Goal: Task Accomplishment & Management: Complete application form

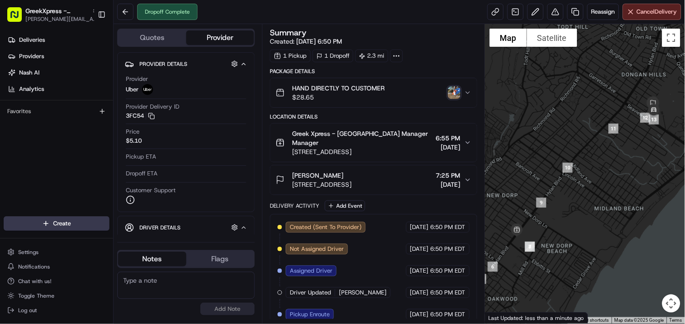
click at [104, 226] on html "GreekXpress - [GEOGRAPHIC_DATA] [EMAIL_ADDRESS][DOMAIN_NAME] Toggle Sidebar Del…" at bounding box center [342, 162] width 685 height 324
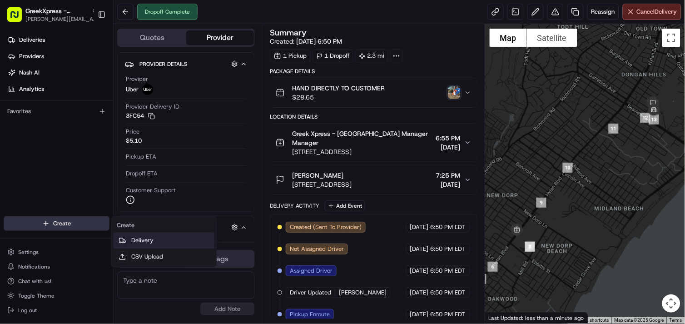
click at [173, 242] on link "Delivery" at bounding box center [163, 240] width 101 height 16
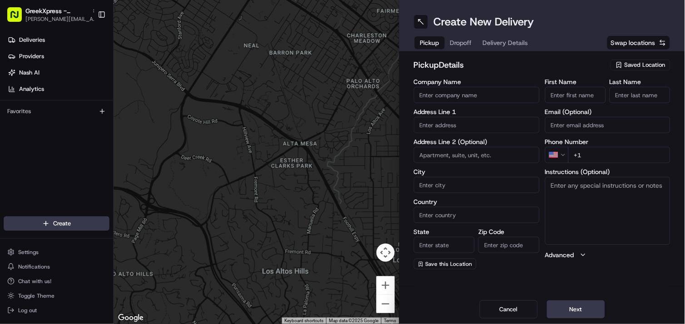
click at [645, 69] on span "Saved Location" at bounding box center [644, 65] width 41 height 8
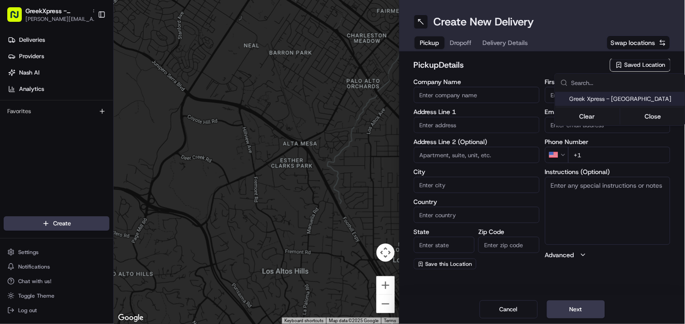
click at [639, 101] on span "Greek Xpress - [GEOGRAPHIC_DATA]" at bounding box center [625, 99] width 112 height 8
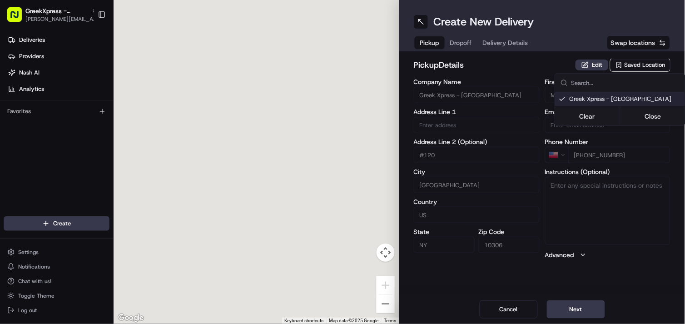
type input "Greek Xpress - [GEOGRAPHIC_DATA]"
type input "[STREET_ADDRESS]"
type input "#120"
type input "[GEOGRAPHIC_DATA]"
type input "US"
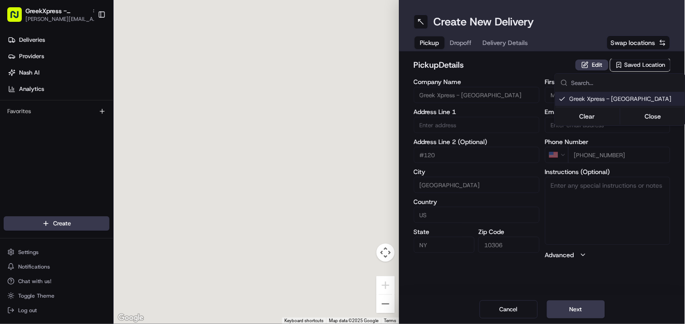
type input "NY"
type input "10306"
type input "Manager"
type input "[PHONE_NUMBER]"
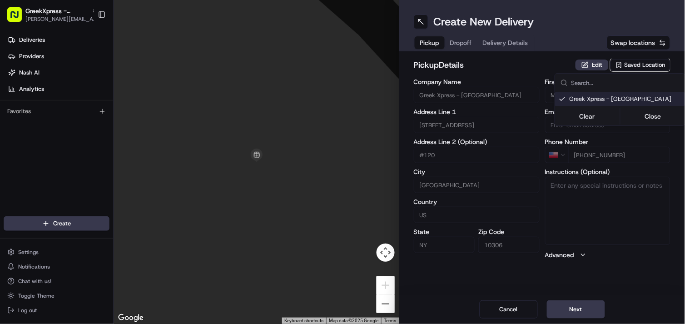
click at [577, 305] on html "GreekXpress - [GEOGRAPHIC_DATA] [EMAIL_ADDRESS][DOMAIN_NAME] Toggle Sidebar Del…" at bounding box center [342, 162] width 685 height 324
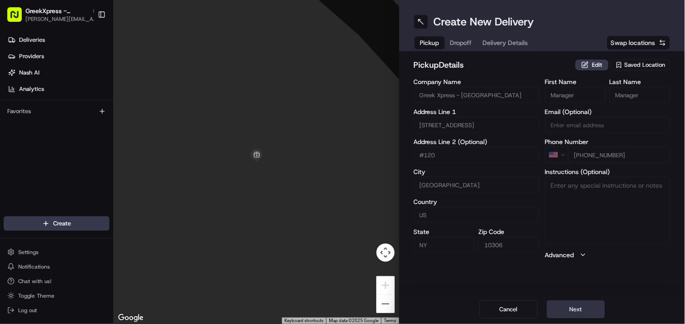
click at [583, 313] on button "Next" at bounding box center [576, 309] width 58 height 18
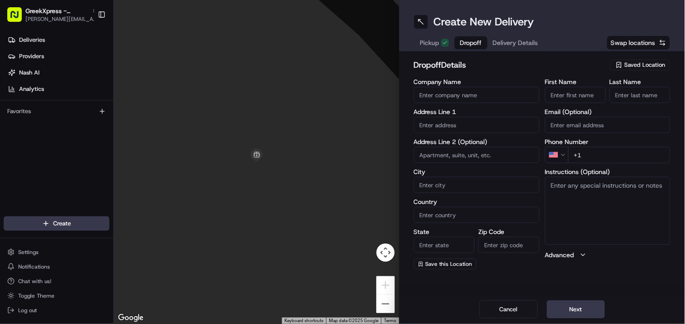
click at [584, 96] on input "First Name" at bounding box center [575, 95] width 61 height 16
type input "[PERSON_NAME]"
click at [638, 96] on input "Last Name" at bounding box center [639, 95] width 61 height 16
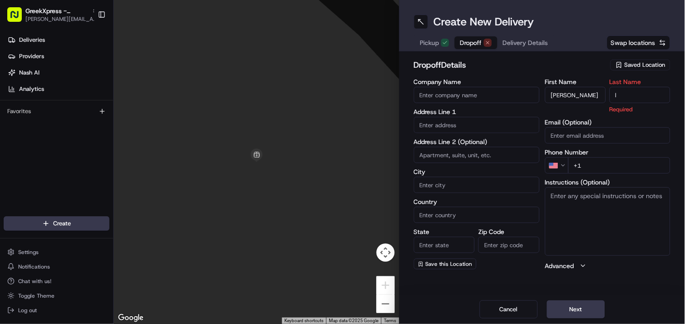
type input "l"
click at [488, 123] on input "text" at bounding box center [477, 125] width 126 height 16
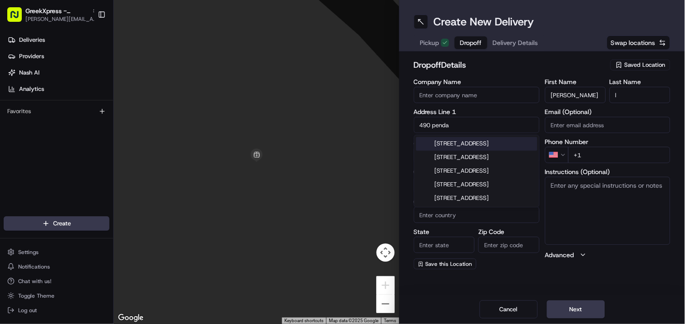
click at [513, 149] on div "[STREET_ADDRESS]" at bounding box center [476, 144] width 121 height 14
type input "[STREET_ADDRESS]"
type input "[GEOGRAPHIC_DATA]"
type input "NY"
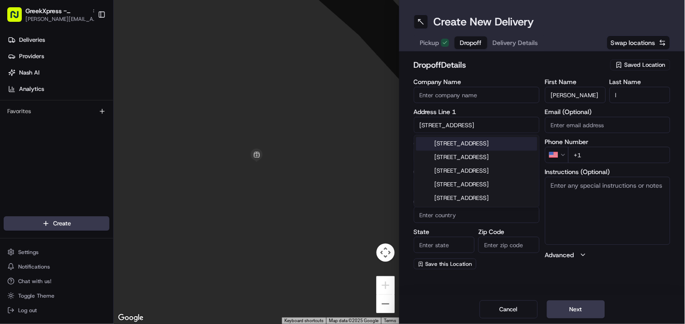
type input "10306"
type input "[STREET_ADDRESS]"
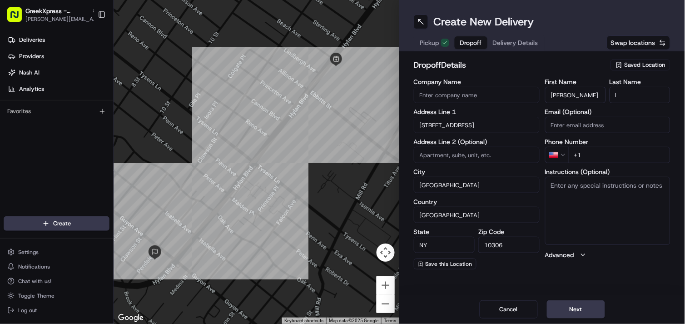
click at [621, 158] on input "+1" at bounding box center [619, 155] width 103 height 16
type input "[PHONE_NUMBER]"
click at [589, 307] on button "Next" at bounding box center [576, 309] width 58 height 18
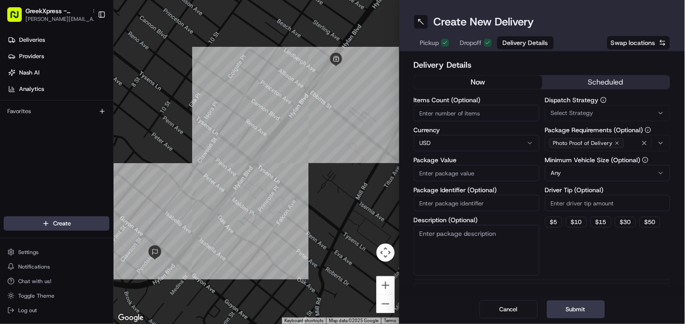
click at [506, 173] on input "Package Value" at bounding box center [477, 173] width 126 height 16
type input "51.70"
click at [551, 221] on button "$ 5" at bounding box center [553, 222] width 17 height 11
type input "5"
click at [590, 315] on button "Submit" at bounding box center [576, 309] width 58 height 18
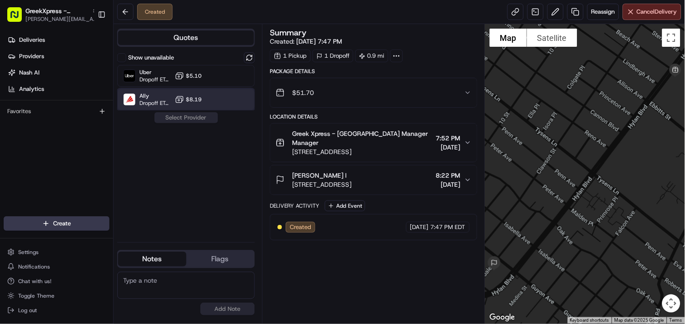
click at [238, 91] on div "Ally Dropoff ETA 7 hours $8.19" at bounding box center [186, 100] width 138 height 22
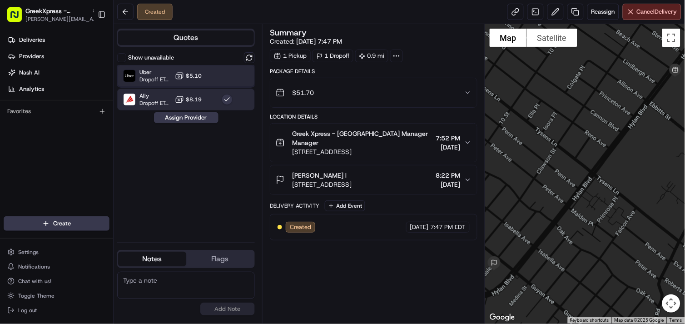
click at [238, 80] on div "Uber Dropoff ETA 19 minutes $5.10" at bounding box center [186, 76] width 138 height 22
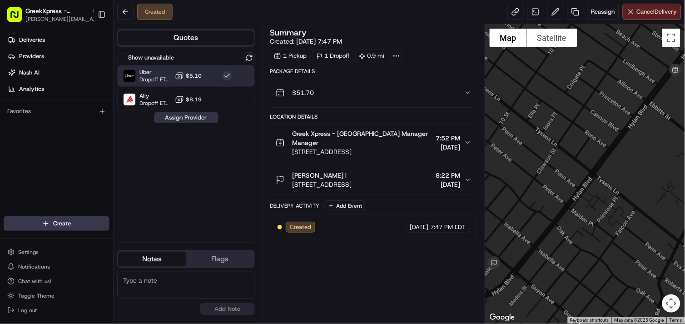
click at [214, 122] on button "Assign Provider" at bounding box center [186, 117] width 64 height 11
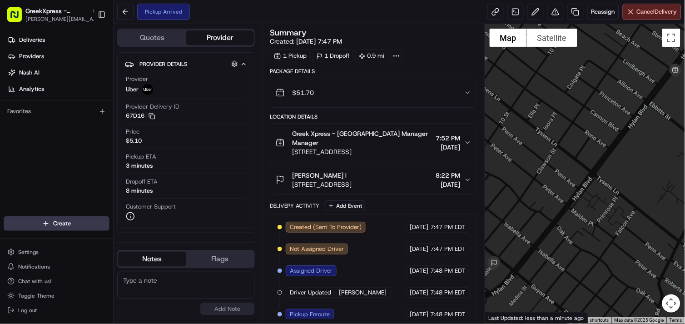
click at [75, 230] on html "GreekXpress - [GEOGRAPHIC_DATA] [EMAIL_ADDRESS][DOMAIN_NAME] Toggle Sidebar Del…" at bounding box center [342, 162] width 685 height 324
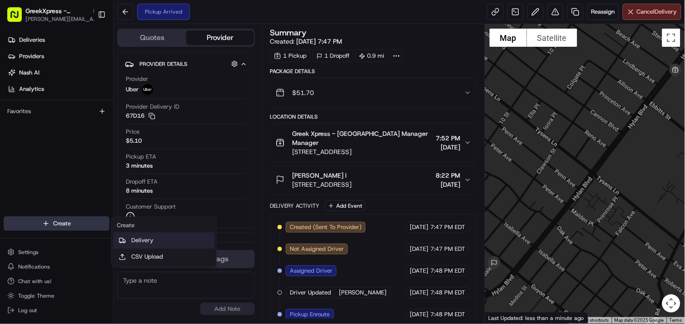
click at [192, 237] on link "Delivery" at bounding box center [163, 240] width 101 height 16
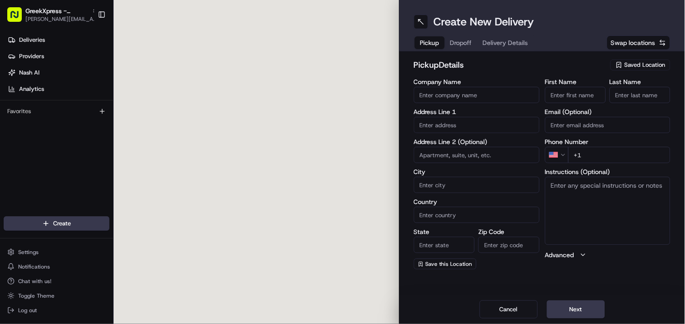
click at [651, 67] on span "Saved Location" at bounding box center [644, 65] width 41 height 8
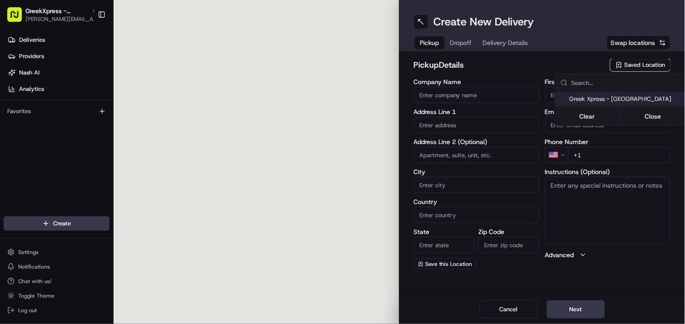
click at [627, 99] on span "Greek Xpress - [GEOGRAPHIC_DATA]" at bounding box center [625, 99] width 112 height 8
type input "Greek Xpress - [GEOGRAPHIC_DATA]"
type input "[STREET_ADDRESS]"
type input "#120"
type input "[GEOGRAPHIC_DATA]"
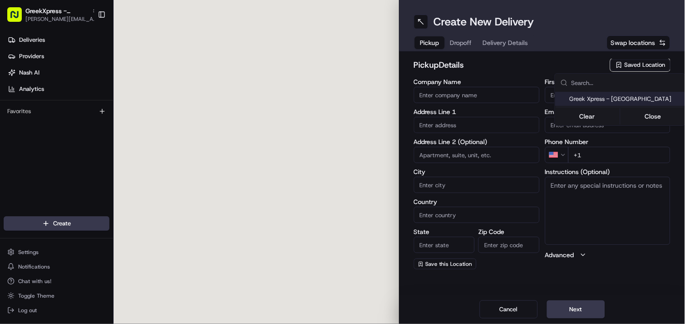
type input "US"
type input "NY"
type input "10306"
type input "Manager"
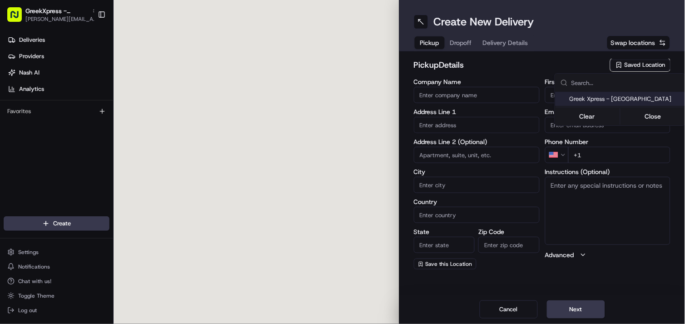
type input "[PHONE_NUMBER]"
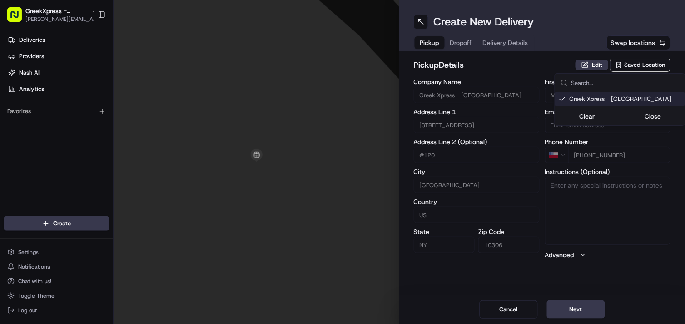
click at [582, 306] on html "GreekXpress - [GEOGRAPHIC_DATA] [EMAIL_ADDRESS][DOMAIN_NAME] Toggle Sidebar Del…" at bounding box center [342, 162] width 685 height 324
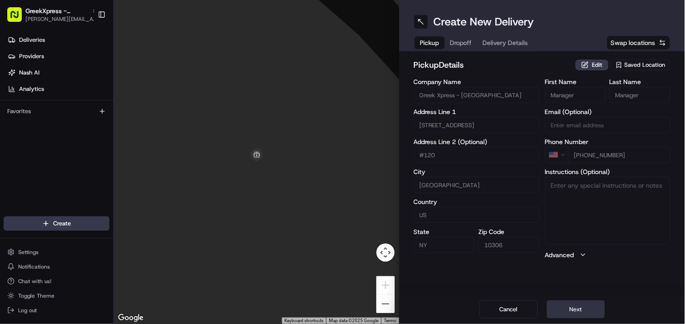
click at [584, 311] on button "Next" at bounding box center [576, 309] width 58 height 18
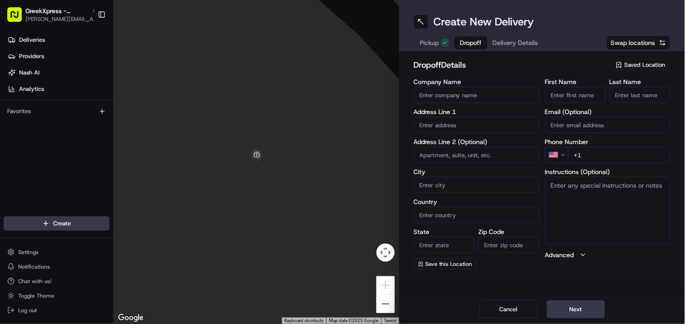
click at [580, 111] on label "Email (Optional)" at bounding box center [608, 111] width 126 height 6
click at [580, 117] on input "Email (Optional)" at bounding box center [608, 125] width 126 height 16
click at [577, 96] on input "First Name" at bounding box center [575, 95] width 61 height 16
type input "[PERSON_NAME]"
click at [645, 94] on input "Last Name" at bounding box center [639, 95] width 61 height 16
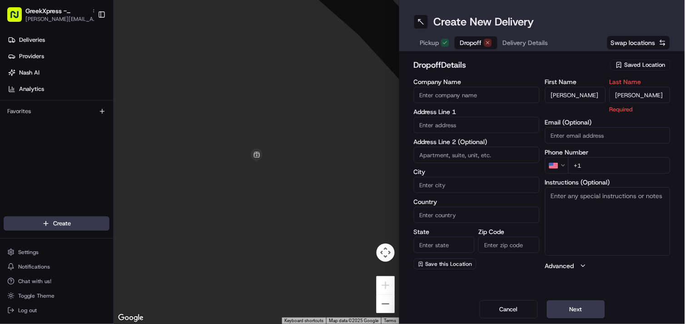
type input "[PERSON_NAME]"
click at [495, 127] on input "text" at bounding box center [477, 125] width 126 height 16
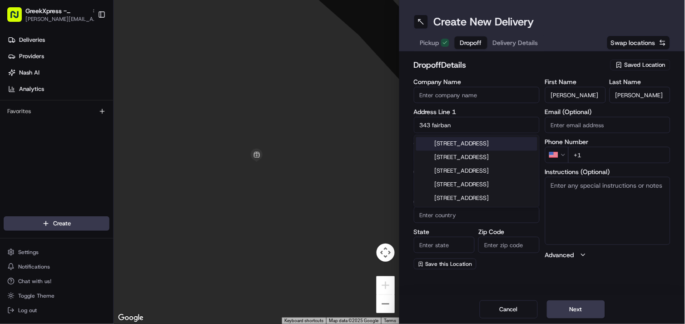
click at [504, 147] on div "[STREET_ADDRESS]" at bounding box center [476, 144] width 121 height 14
type input "[STREET_ADDRESS]"
type input "[GEOGRAPHIC_DATA]"
type input "NY"
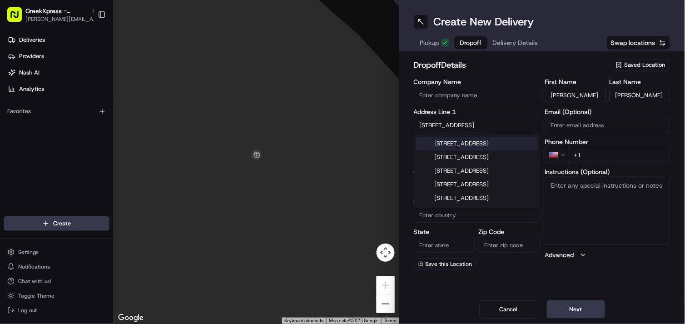
type input "10306"
type input "[STREET_ADDRESS]"
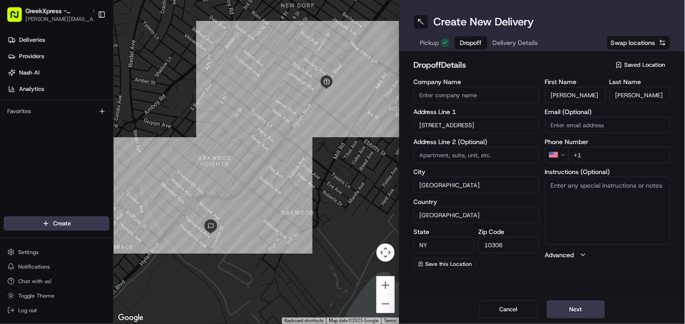
click at [600, 158] on input "+1" at bounding box center [619, 155] width 103 height 16
type input "[PHONE_NUMBER]"
click at [588, 303] on button "Next" at bounding box center [576, 309] width 58 height 18
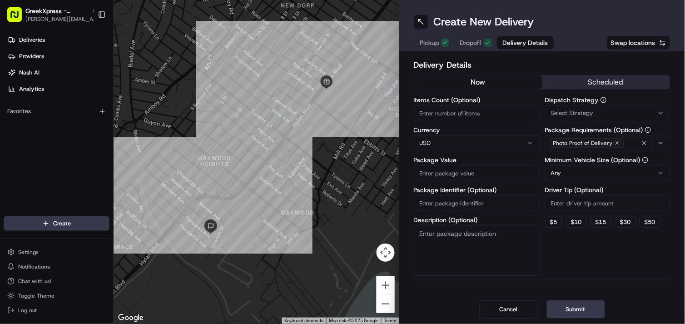
click at [503, 188] on label "Package Identifier (Optional)" at bounding box center [477, 190] width 126 height 6
click at [503, 195] on input "Package Identifier (Optional)" at bounding box center [477, 203] width 126 height 16
click at [480, 173] on input "Package Value" at bounding box center [477, 173] width 126 height 16
type input "34"
click at [554, 219] on button "$ 5" at bounding box center [553, 222] width 17 height 11
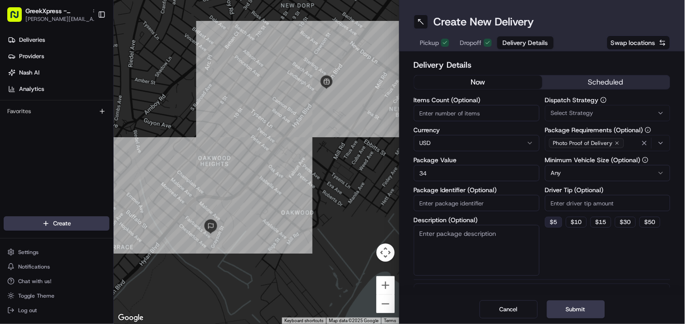
type input "5"
click at [588, 310] on button "Submit" at bounding box center [576, 309] width 58 height 18
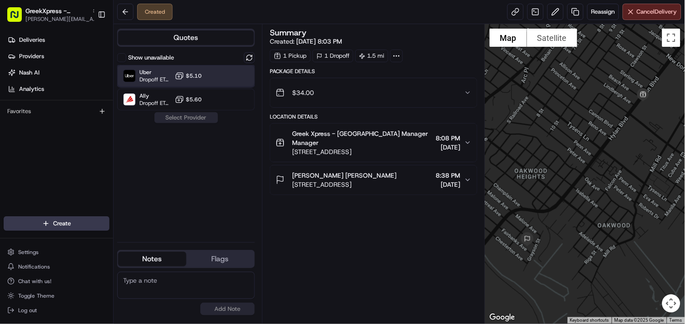
click at [221, 82] on div "Uber Dropoff ETA 25 minutes $5.10" at bounding box center [186, 76] width 138 height 22
click at [212, 120] on button "Assign Provider" at bounding box center [186, 117] width 64 height 11
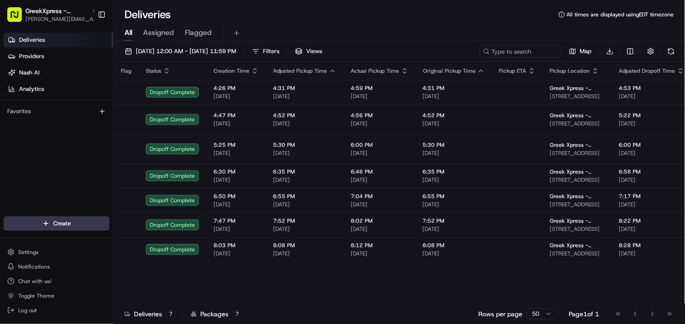
drag, startPoint x: 0, startPoint y: 0, endPoint x: 571, endPoint y: 9, distance: 570.7
click at [571, 9] on div "Deliveries All times are displayed using EDT timezone" at bounding box center [398, 14] width 571 height 15
